Goal: Navigation & Orientation: Find specific page/section

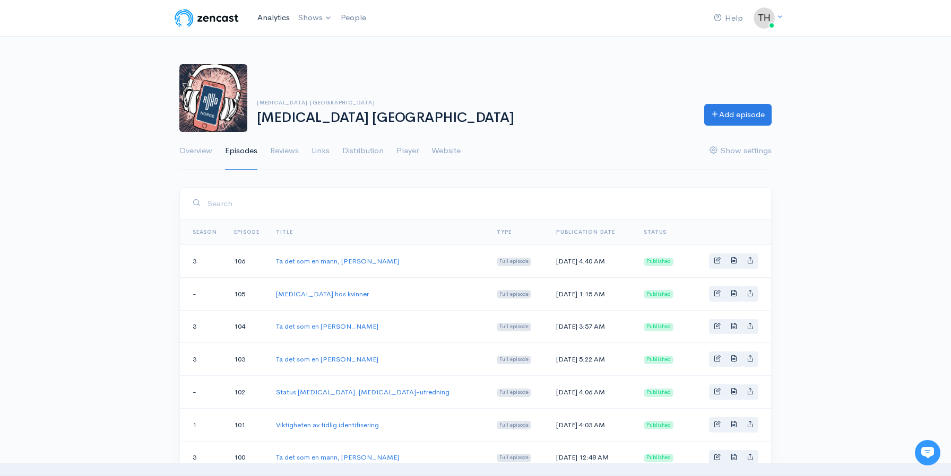
click at [279, 21] on link "Analytics" at bounding box center [273, 17] width 41 height 23
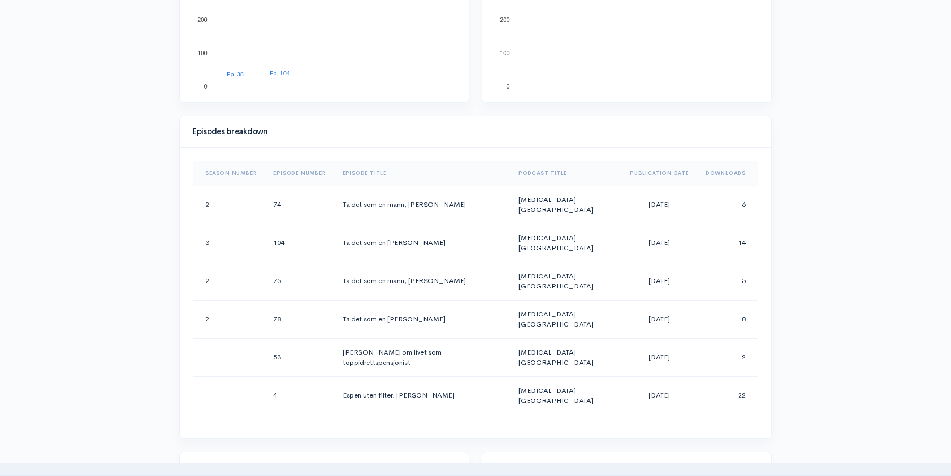
scroll to position [441, 0]
